Goal: Find specific page/section: Find specific page/section

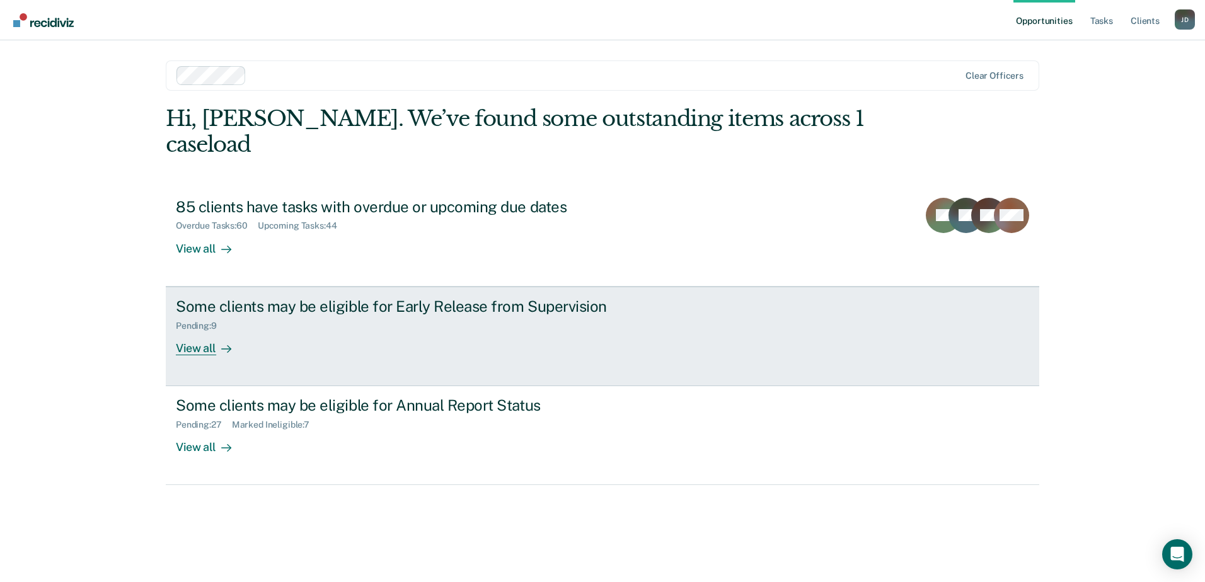
click at [203, 331] on div "View all" at bounding box center [211, 343] width 71 height 25
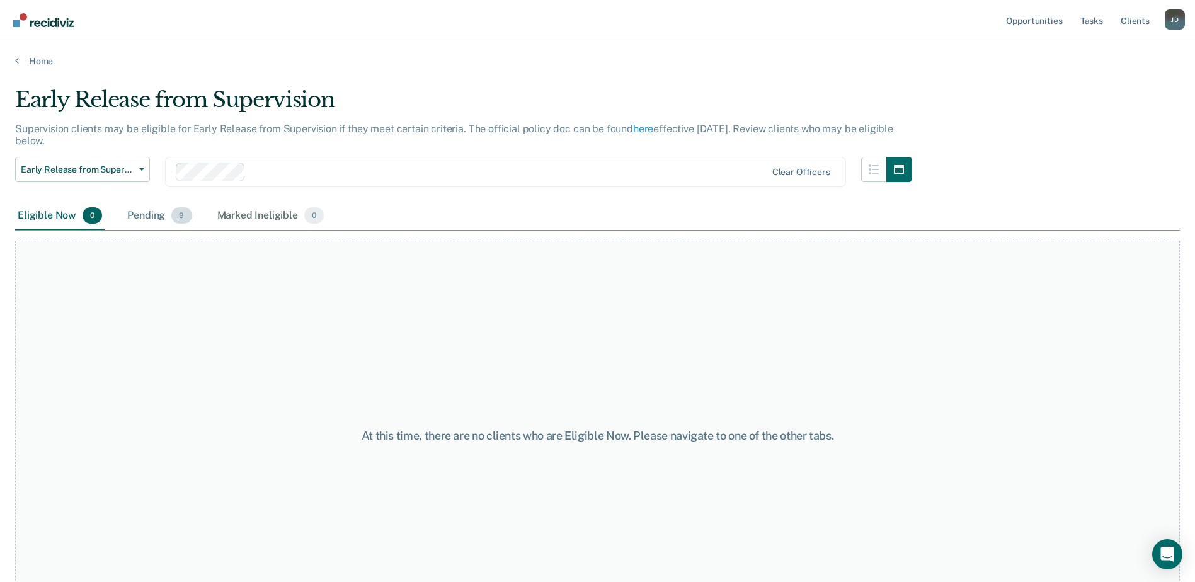
click at [141, 219] on div "Pending 9" at bounding box center [159, 216] width 69 height 28
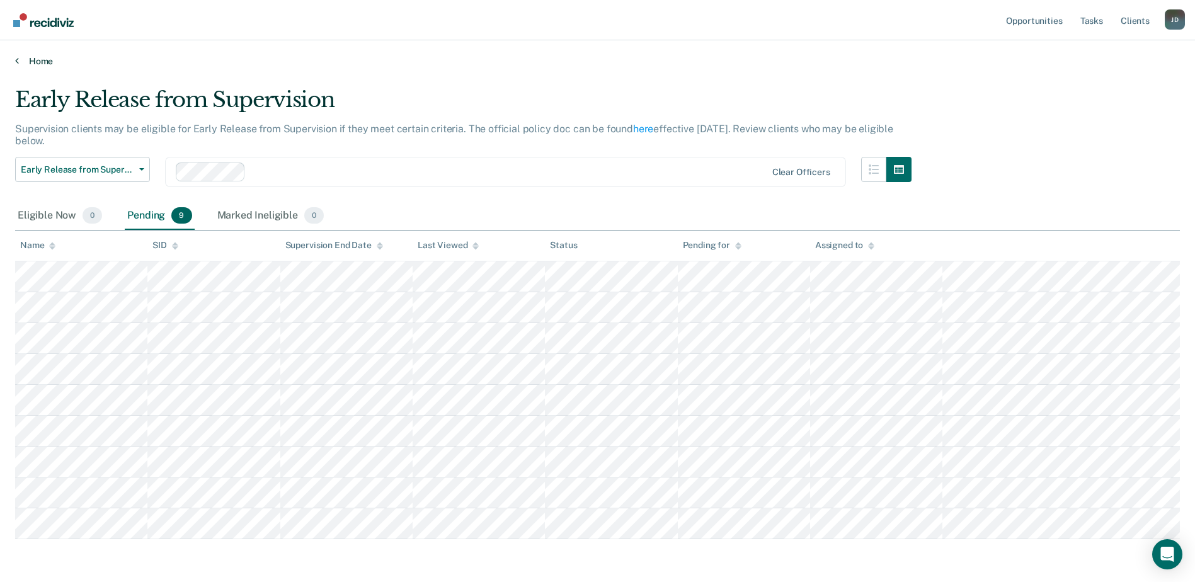
click at [19, 62] on link "Home" at bounding box center [597, 60] width 1165 height 11
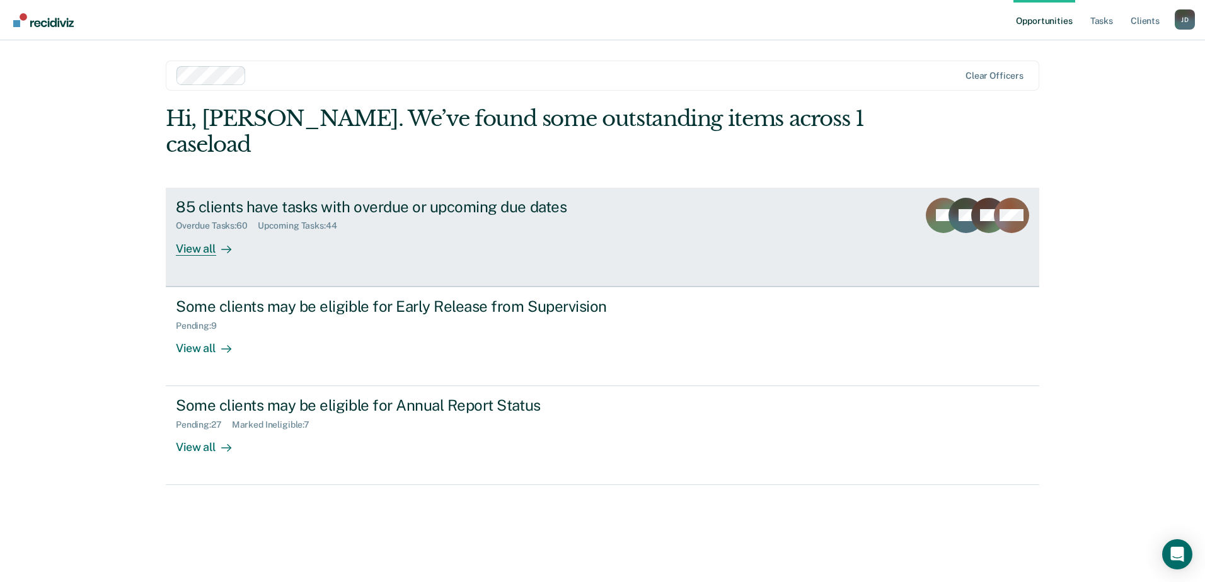
click at [201, 231] on div "View all" at bounding box center [211, 243] width 71 height 25
